Goal: Navigation & Orientation: Find specific page/section

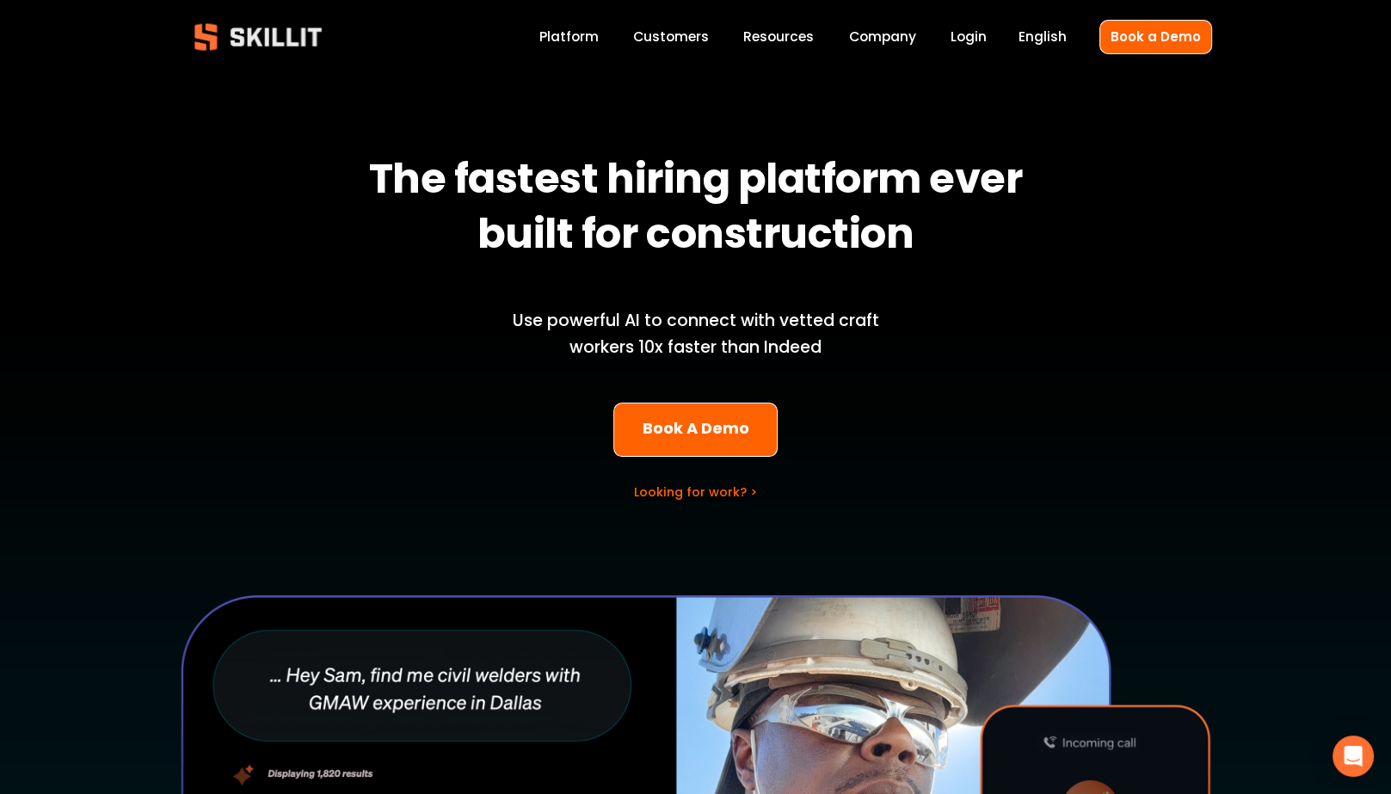
click at [622, 200] on strong "The fastest hiring platform ever built for construction" at bounding box center [699, 210] width 661 height 126
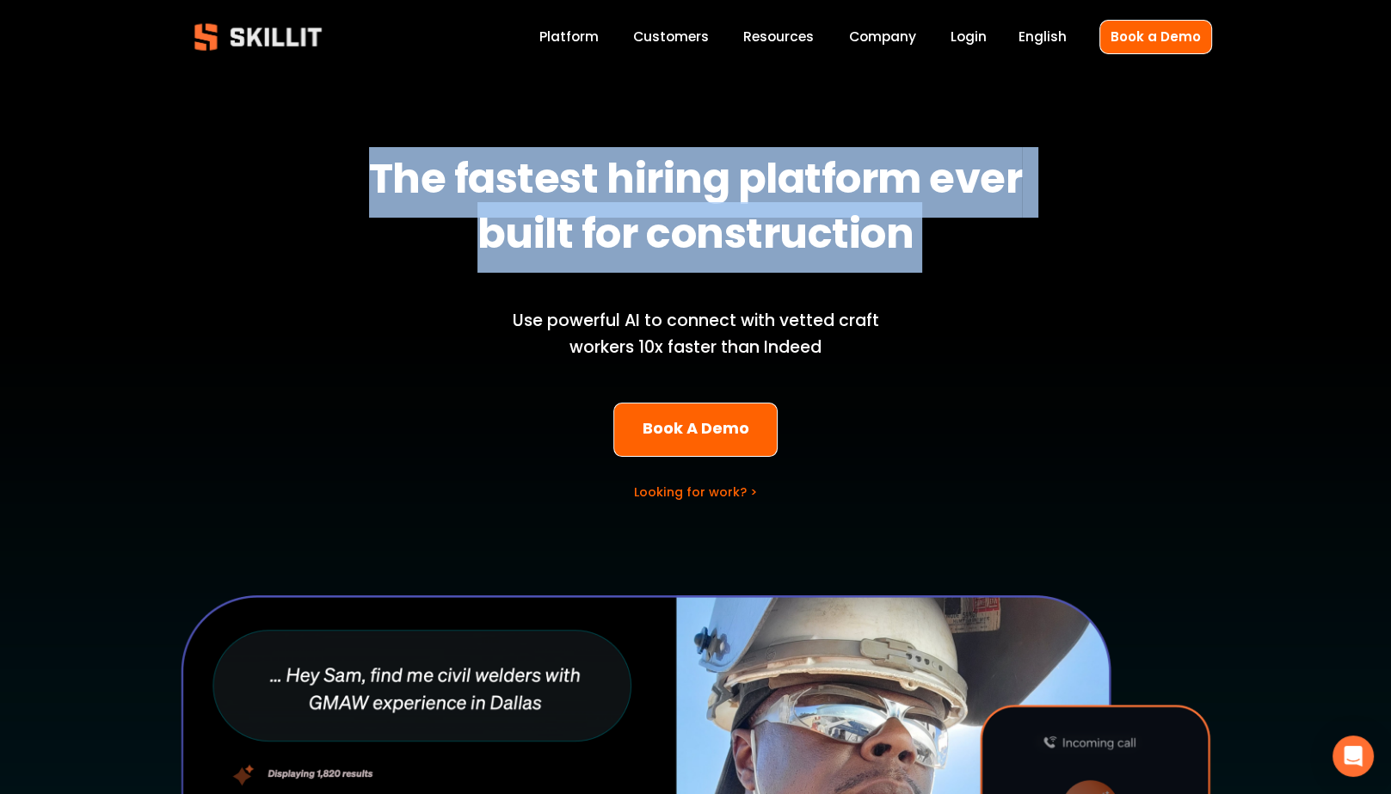
click at [622, 200] on strong "The fastest hiring platform ever built for construction" at bounding box center [699, 210] width 661 height 126
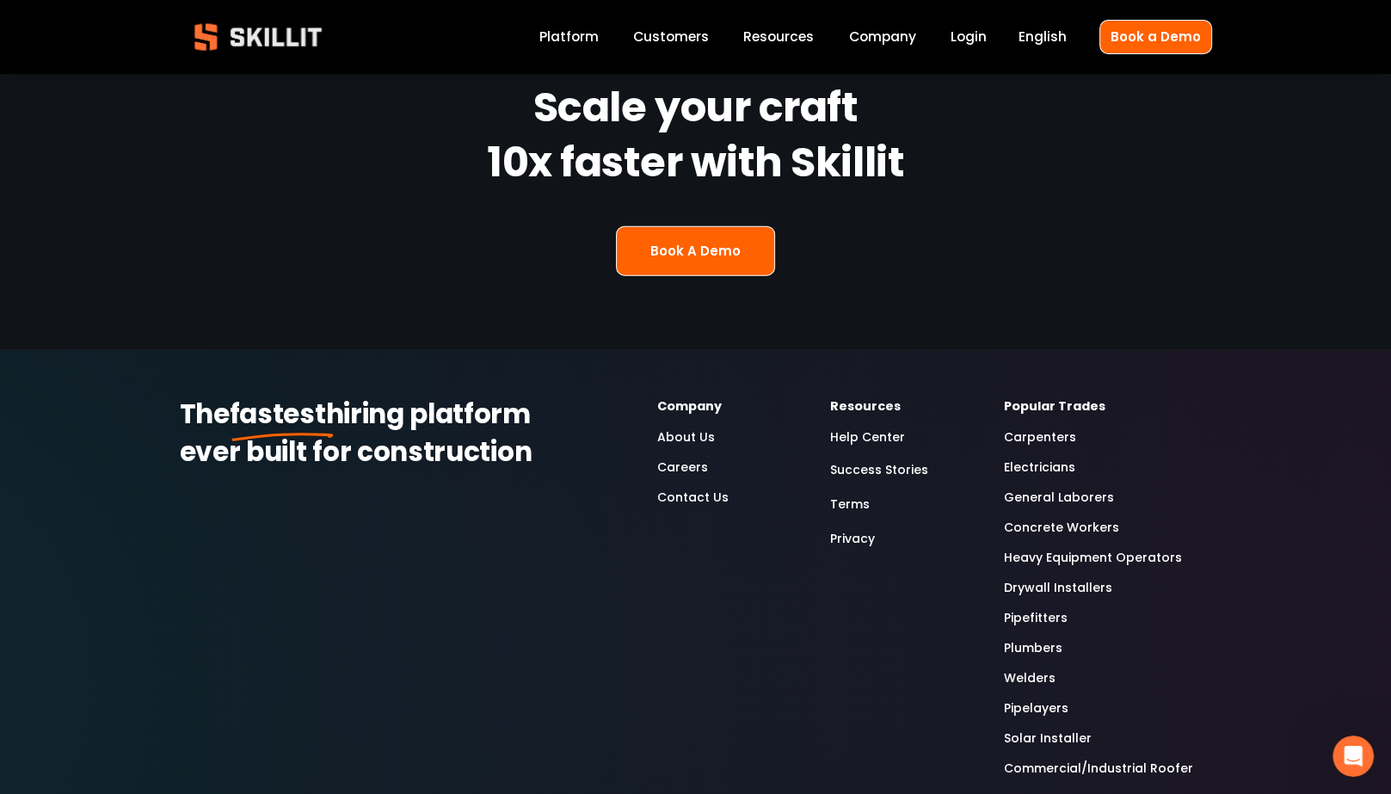
scroll to position [4386, 0]
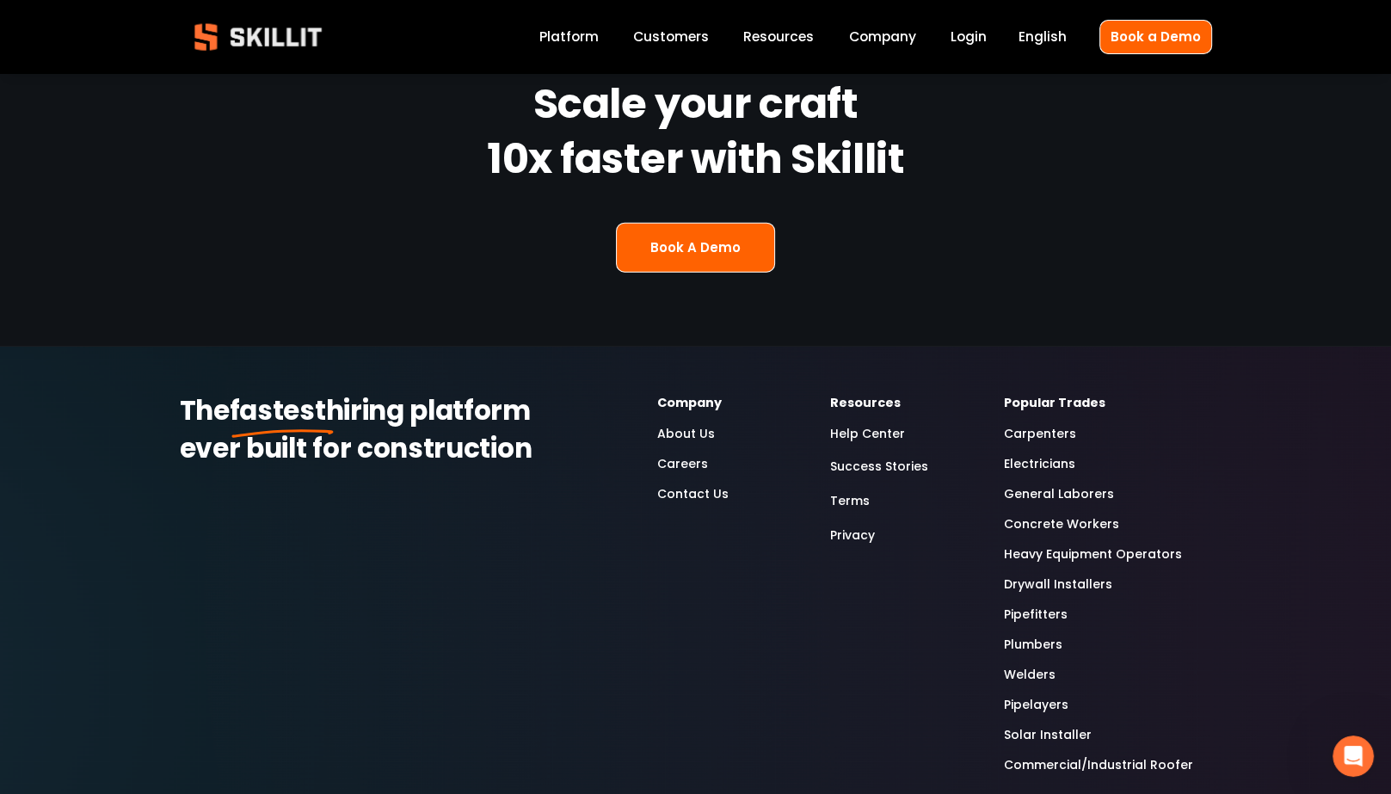
click at [693, 454] on link "Careers" at bounding box center [682, 464] width 51 height 20
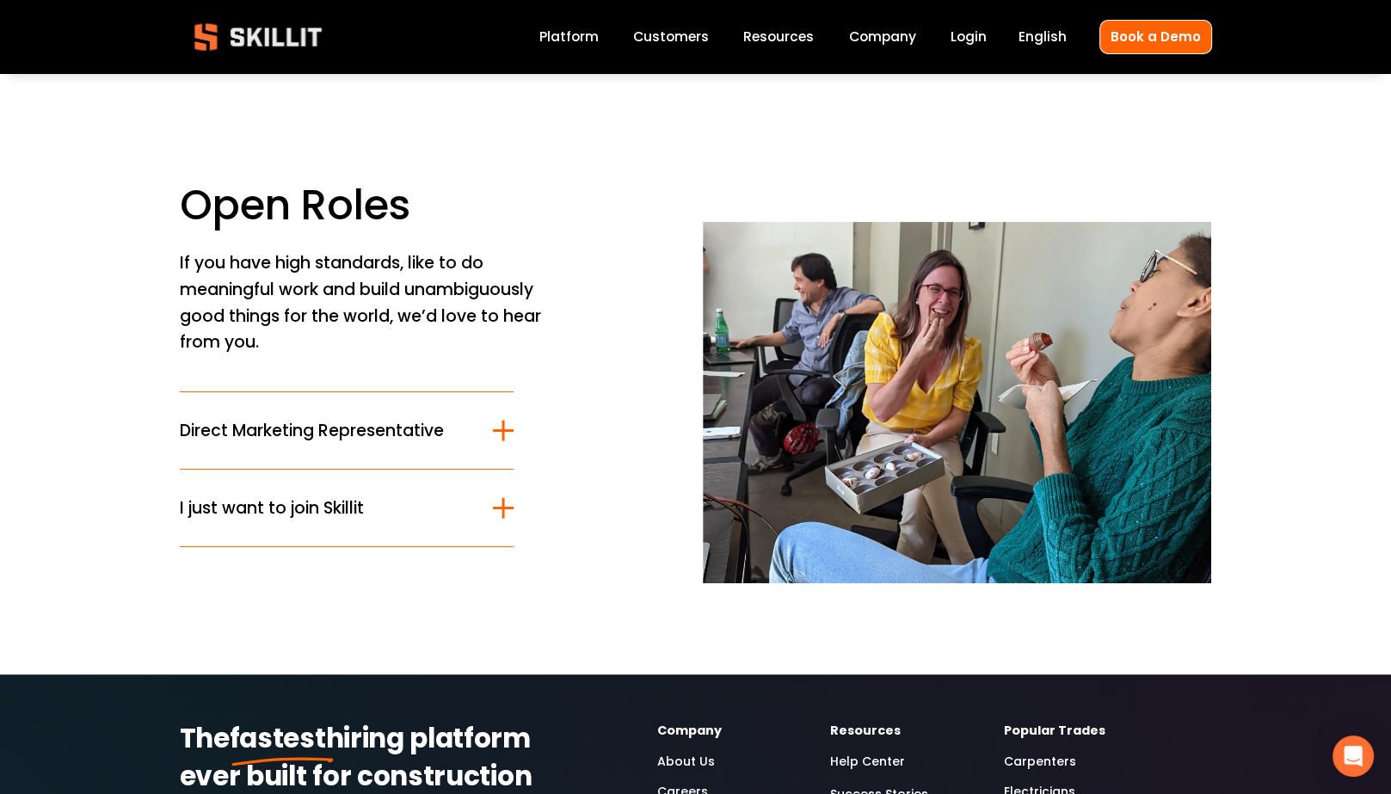
click at [871, 34] on link "Company" at bounding box center [882, 37] width 67 height 23
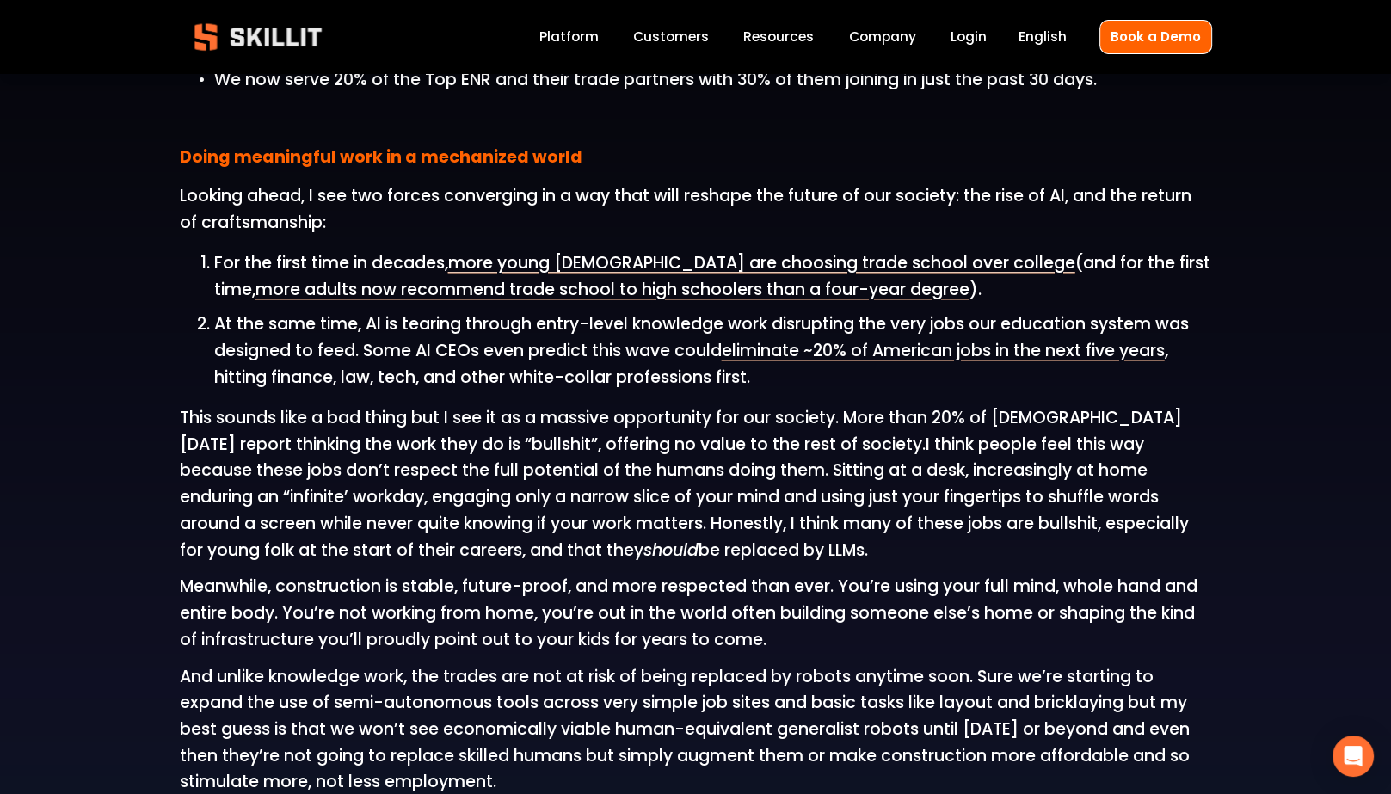
scroll to position [1892, 0]
